Goal: Check status

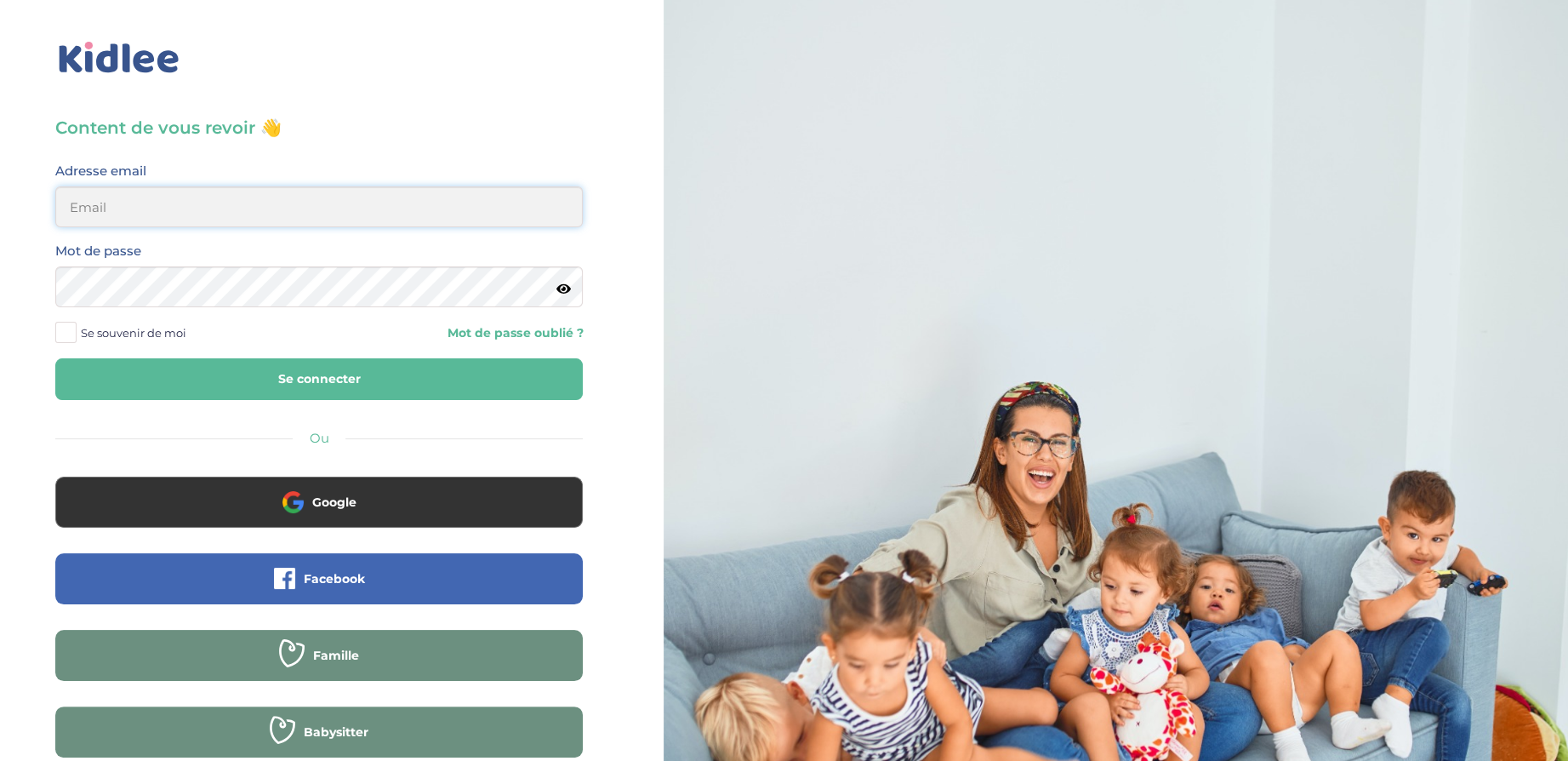
type input "fabien.stade@gmail.com"
click at [317, 375] on button "Se connecter" at bounding box center [319, 378] width 527 height 42
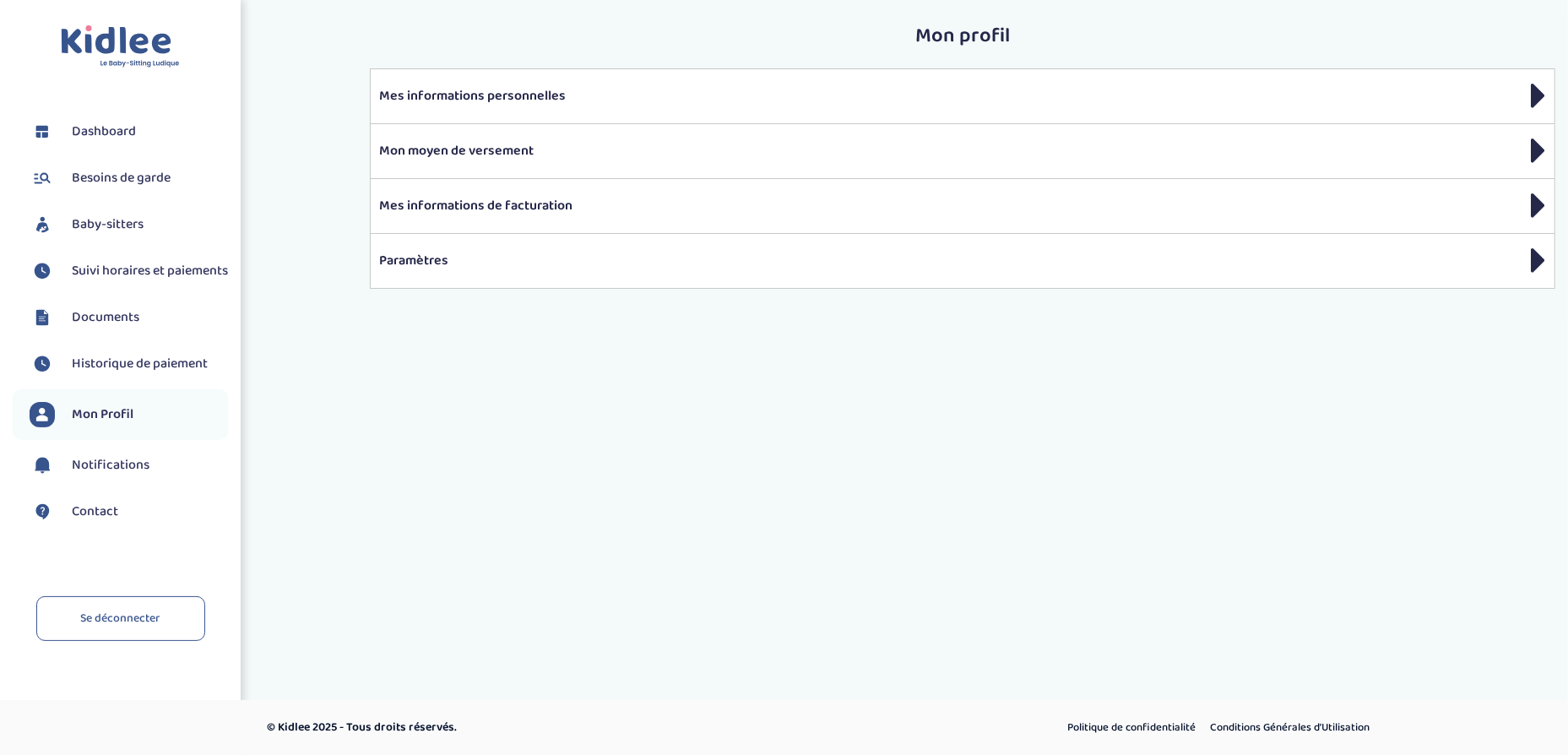
click at [135, 274] on span "Suivi horaires et paiements" at bounding box center [150, 271] width 156 height 20
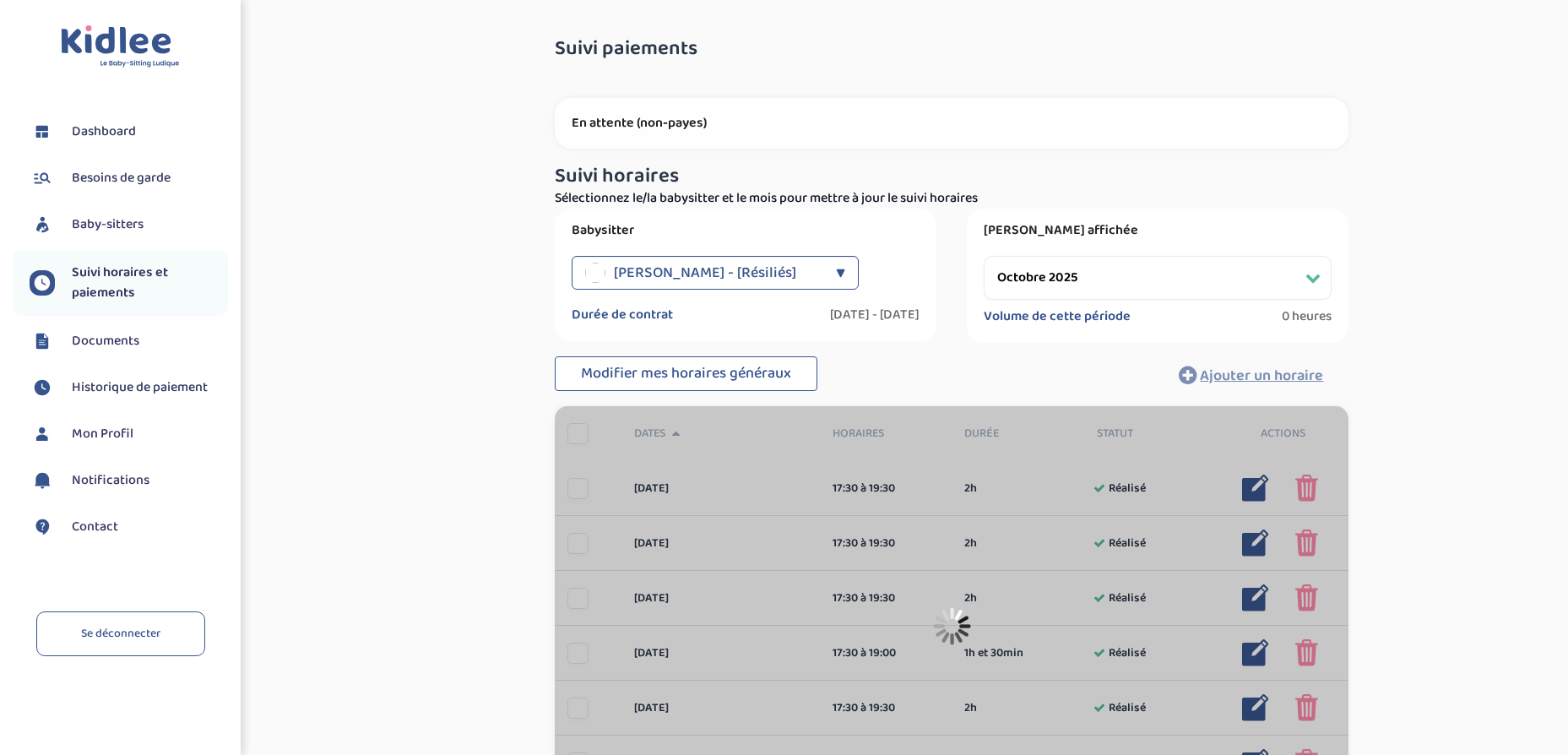
select select "octobre 2025"
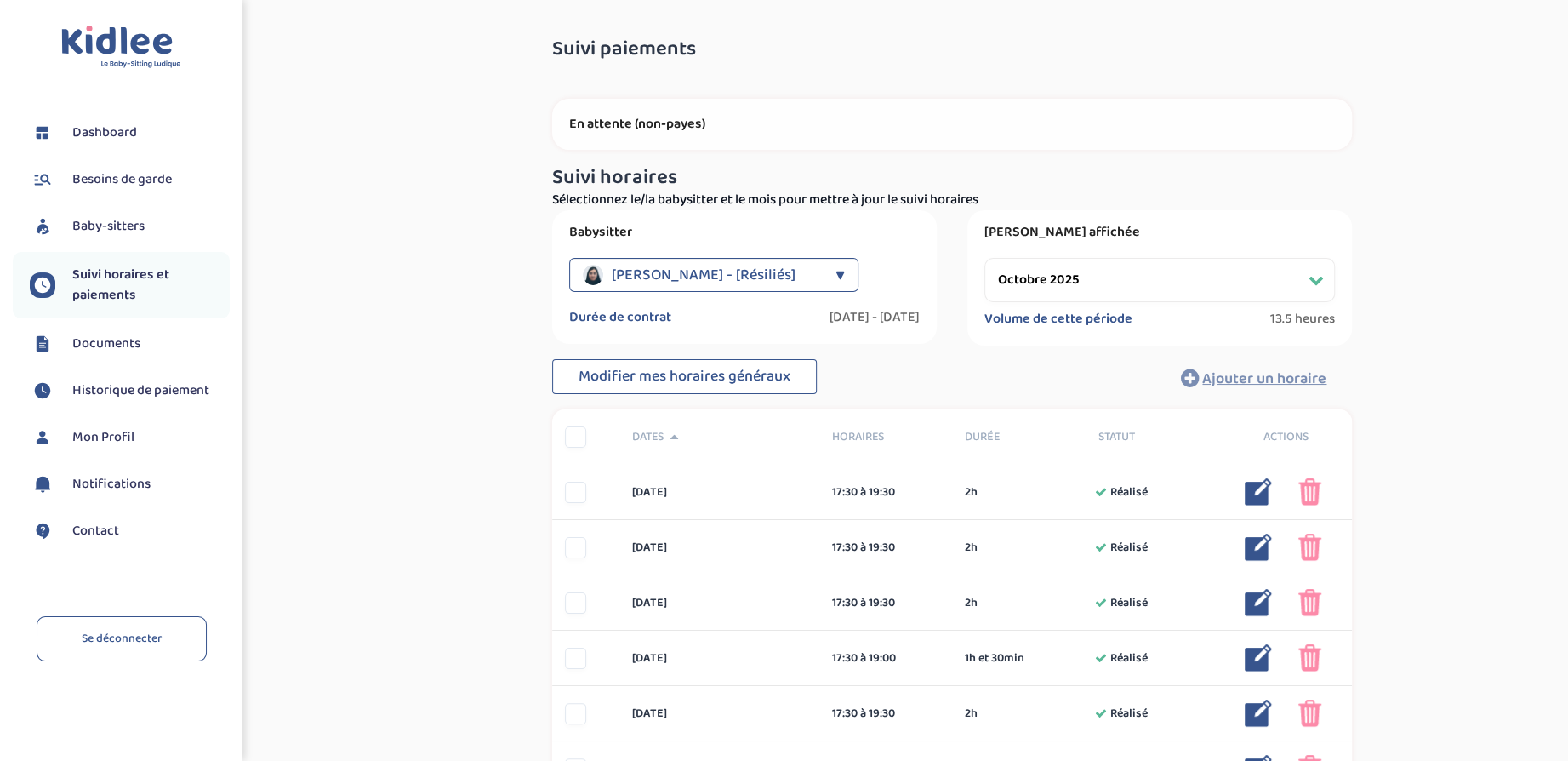
click at [772, 119] on p "En attente (non-payes)" at bounding box center [951, 124] width 766 height 17
click at [775, 272] on span "[PERSON_NAME] - [Résiliés]" at bounding box center [704, 275] width 184 height 34
click at [770, 192] on p "Sélectionnez le/la babysitter et le mois pour mettre à jour le suivi horaires" at bounding box center [951, 200] width 799 height 20
click at [135, 337] on span "Documents" at bounding box center [106, 344] width 68 height 20
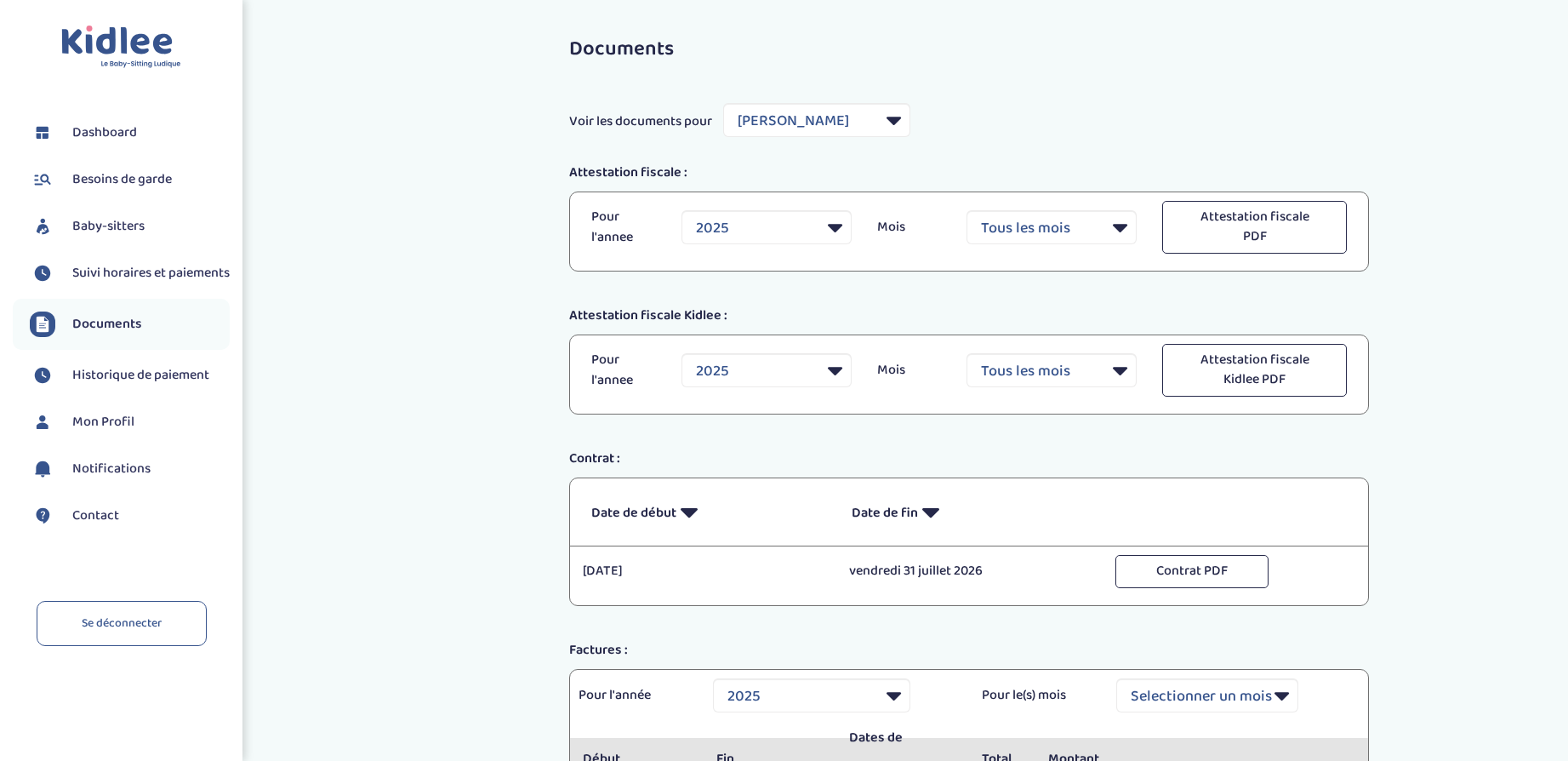
select select "36069"
select select "2025"
